Goal: Task Accomplishment & Management: Manage account settings

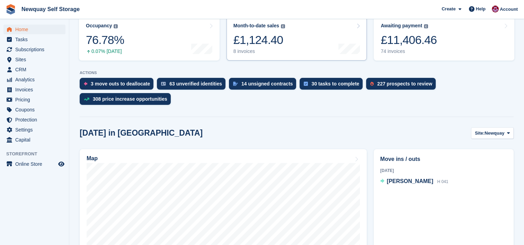
scroll to position [94, 0]
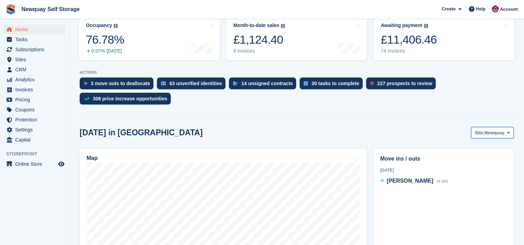
click at [500, 133] on span "Newquay" at bounding box center [494, 132] width 20 height 7
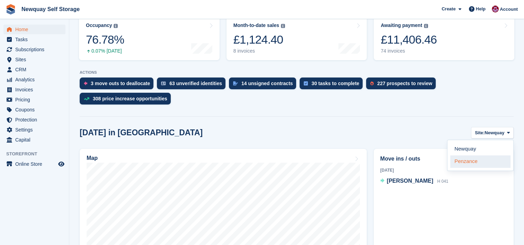
click at [473, 159] on link "Penzance" at bounding box center [480, 161] width 60 height 12
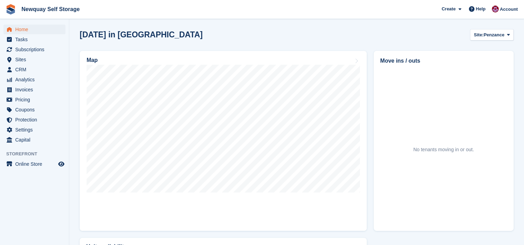
scroll to position [204, 0]
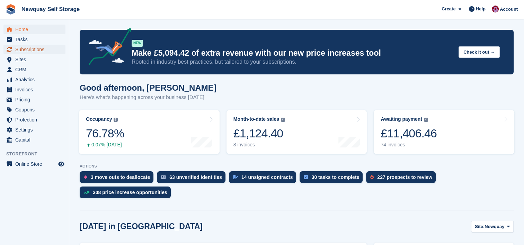
click at [39, 48] on span "Subscriptions" at bounding box center [36, 50] width 42 height 10
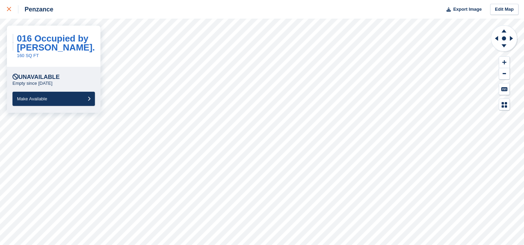
click at [8, 10] on icon at bounding box center [9, 9] width 4 height 4
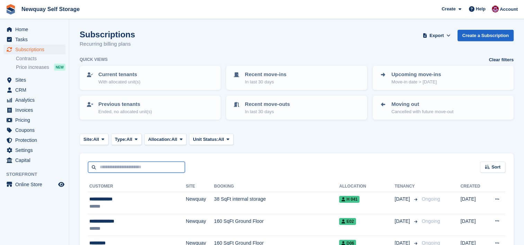
click at [133, 166] on input "text" at bounding box center [136, 167] width 97 height 11
type input "***"
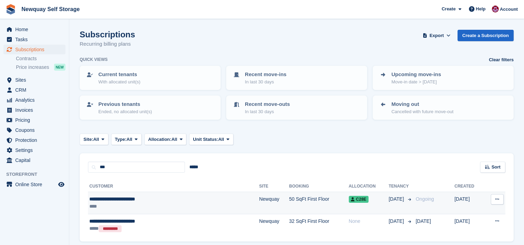
click at [131, 196] on div "**********" at bounding box center [146, 199] width 114 height 7
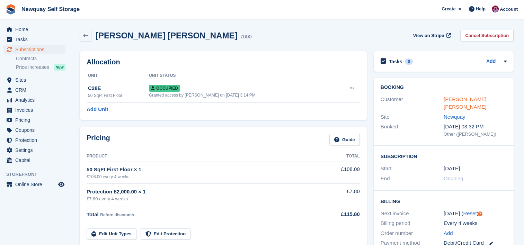
click at [479, 99] on link "Paul Clifford Benjamin Roe" at bounding box center [465, 103] width 43 height 14
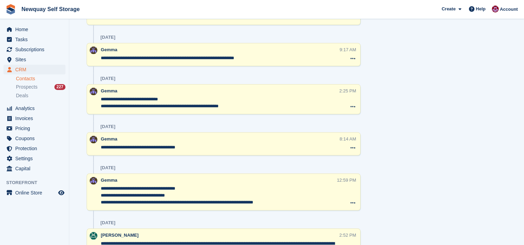
scroll to position [683, 0]
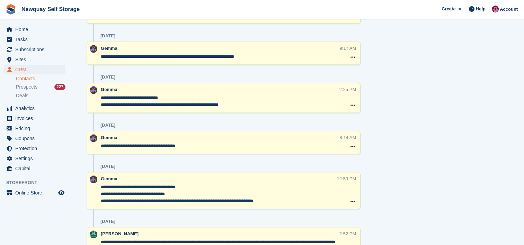
click at [288, 182] on div "**********" at bounding box center [219, 191] width 236 height 30
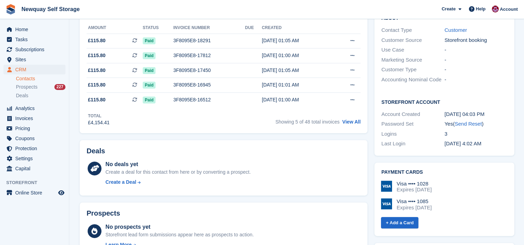
scroll to position [0, 0]
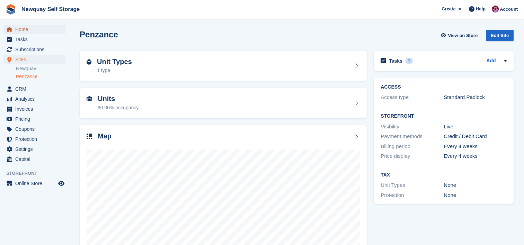
click at [29, 27] on span "Home" at bounding box center [36, 30] width 42 height 10
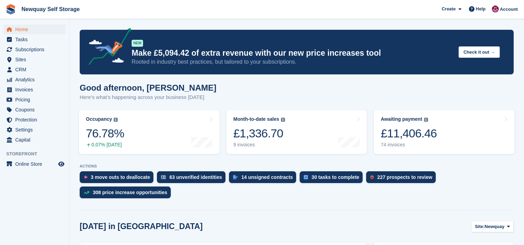
click at [221, 154] on turbo-frame "Occupancy The percentage of all currently allocated units in terms of area. Inc…" at bounding box center [148, 132] width 147 height 51
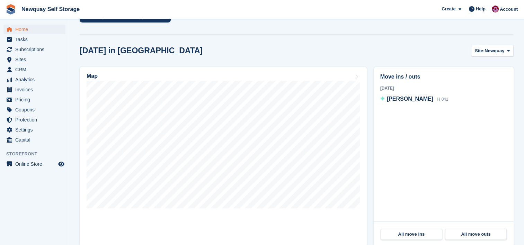
scroll to position [179, 0]
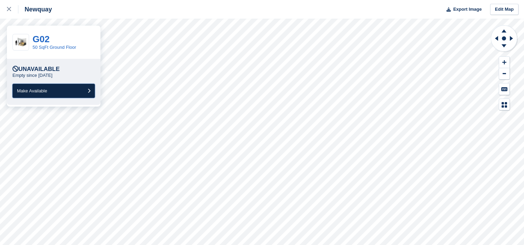
click at [90, 90] on icon "submit" at bounding box center [89, 91] width 3 height 5
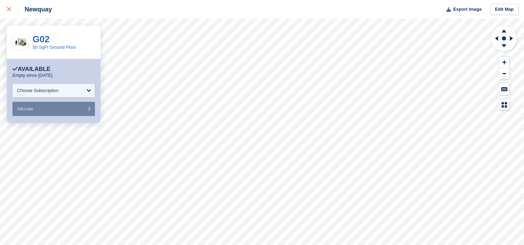
click at [11, 8] on icon at bounding box center [9, 9] width 4 height 4
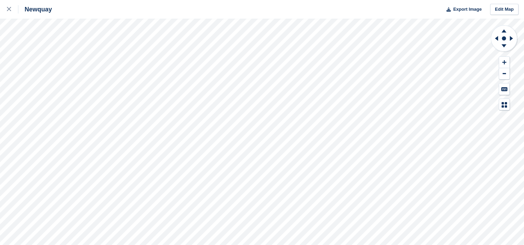
click at [219, 245] on html "Newquay Export Image Edit Map" at bounding box center [262, 122] width 524 height 245
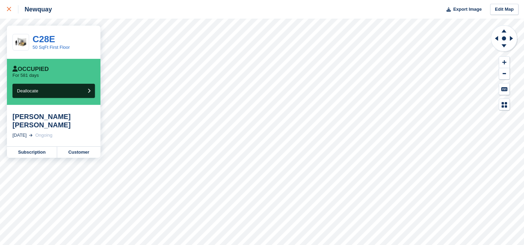
click at [9, 11] on icon at bounding box center [9, 9] width 4 height 4
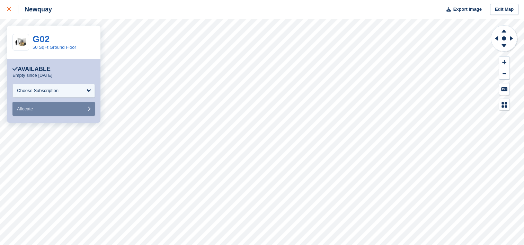
click at [9, 10] on icon at bounding box center [9, 9] width 4 height 4
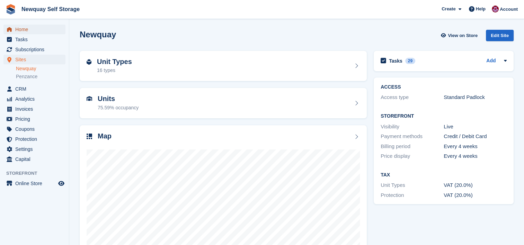
click at [26, 29] on span "Home" at bounding box center [36, 30] width 42 height 10
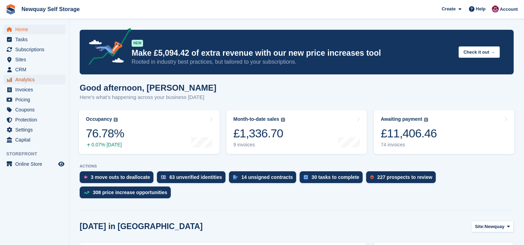
click at [27, 80] on span "Analytics" at bounding box center [36, 80] width 42 height 10
